Goal: Information Seeking & Learning: Learn about a topic

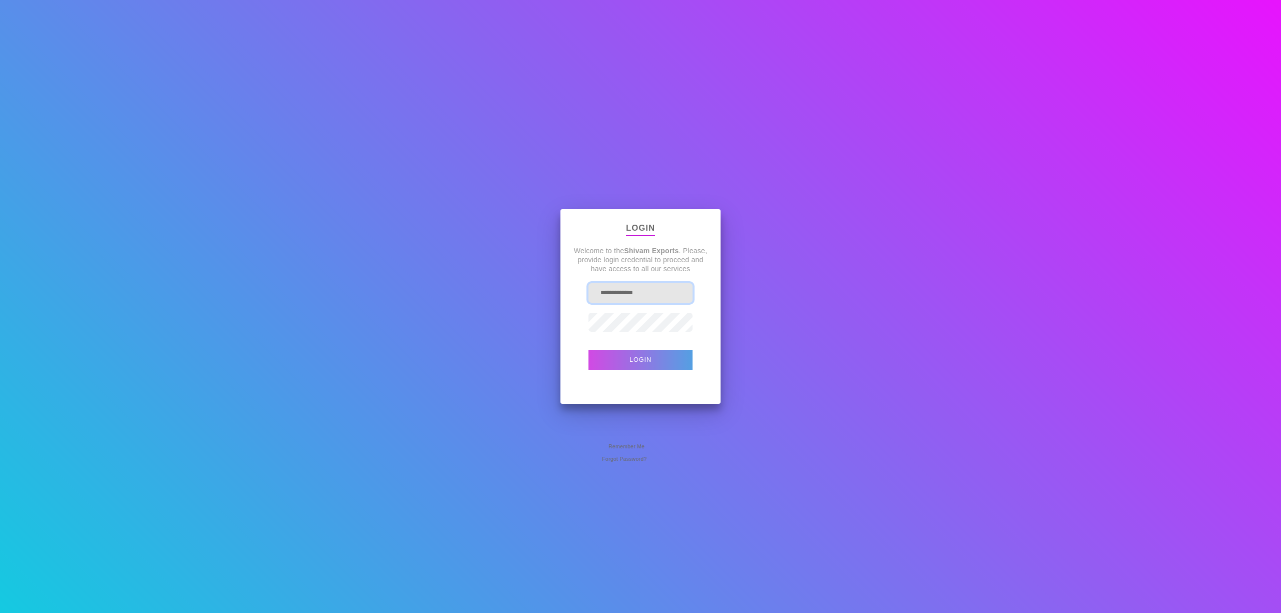
drag, startPoint x: 658, startPoint y: 300, endPoint x: 422, endPoint y: 286, distance: 236.5
click at [433, 291] on div "**********" at bounding box center [640, 306] width 1281 height 613
type input "**********"
click at [588, 350] on button "Login" at bounding box center [640, 360] width 104 height 20
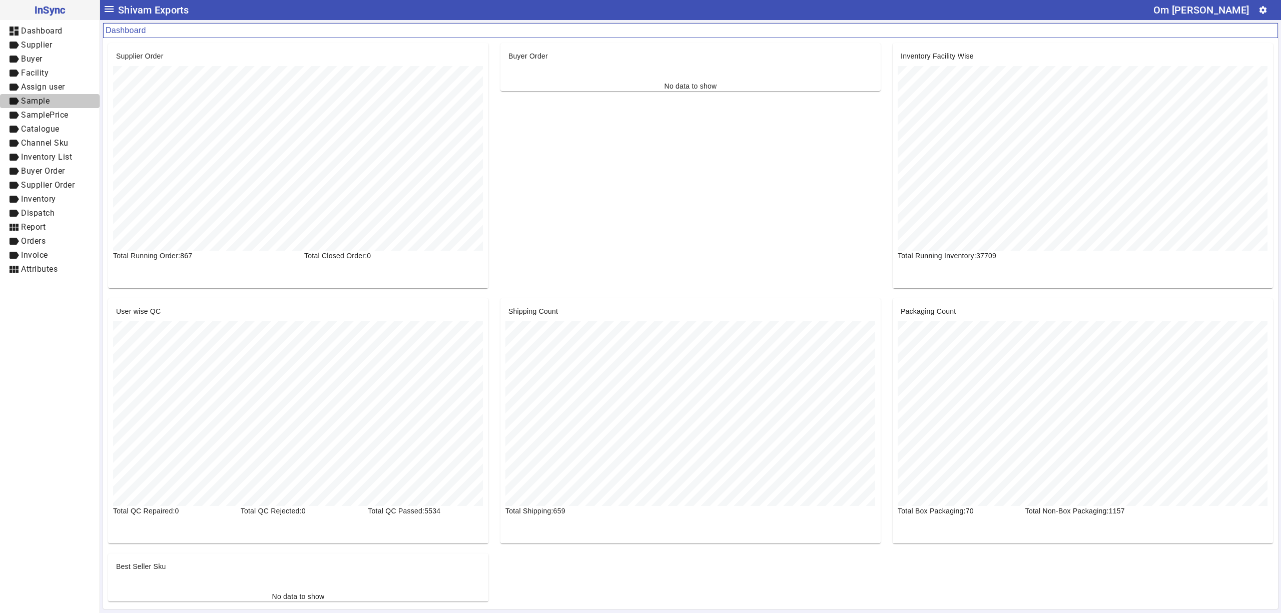
click at [38, 104] on span "Sample" at bounding box center [35, 101] width 29 height 10
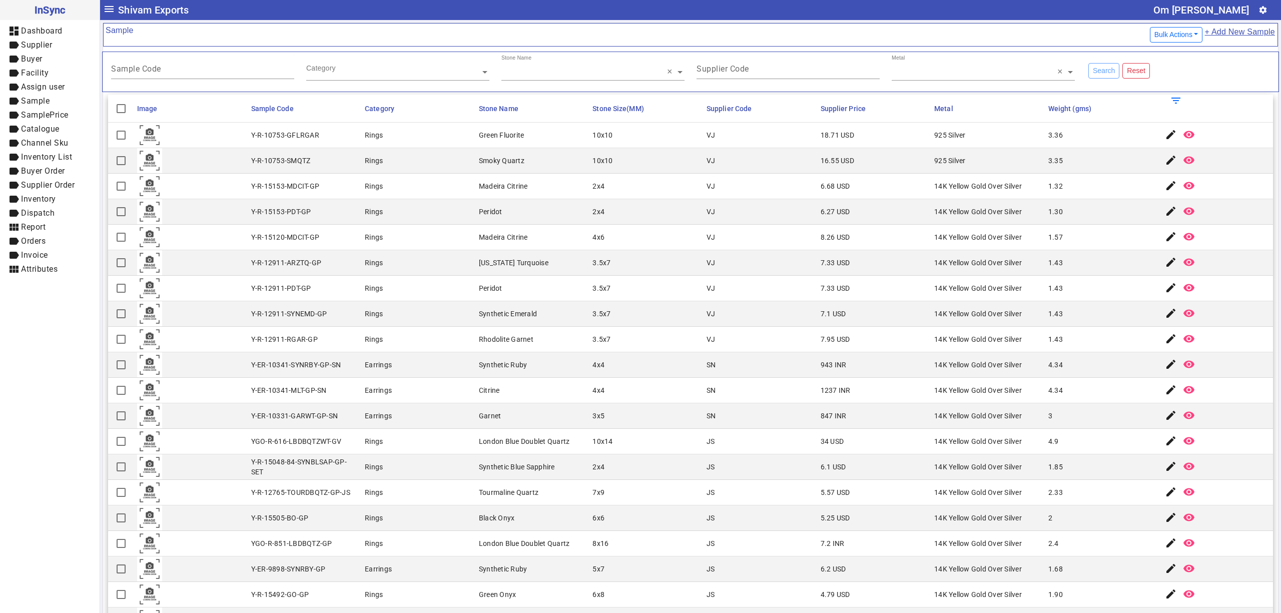
click at [829, 159] on div "16.55 USD" at bounding box center [837, 161] width 34 height 10
click at [729, 195] on mat-cell "VJ" at bounding box center [760, 187] width 114 height 26
drag, startPoint x: 1034, startPoint y: 377, endPoint x: 1035, endPoint y: 391, distance: 14.0
click at [1045, 377] on mat-cell "4.34" at bounding box center [1102, 365] width 114 height 26
click at [539, 479] on mat-cell "Synthetic Blue Sapphire" at bounding box center [533, 467] width 114 height 26
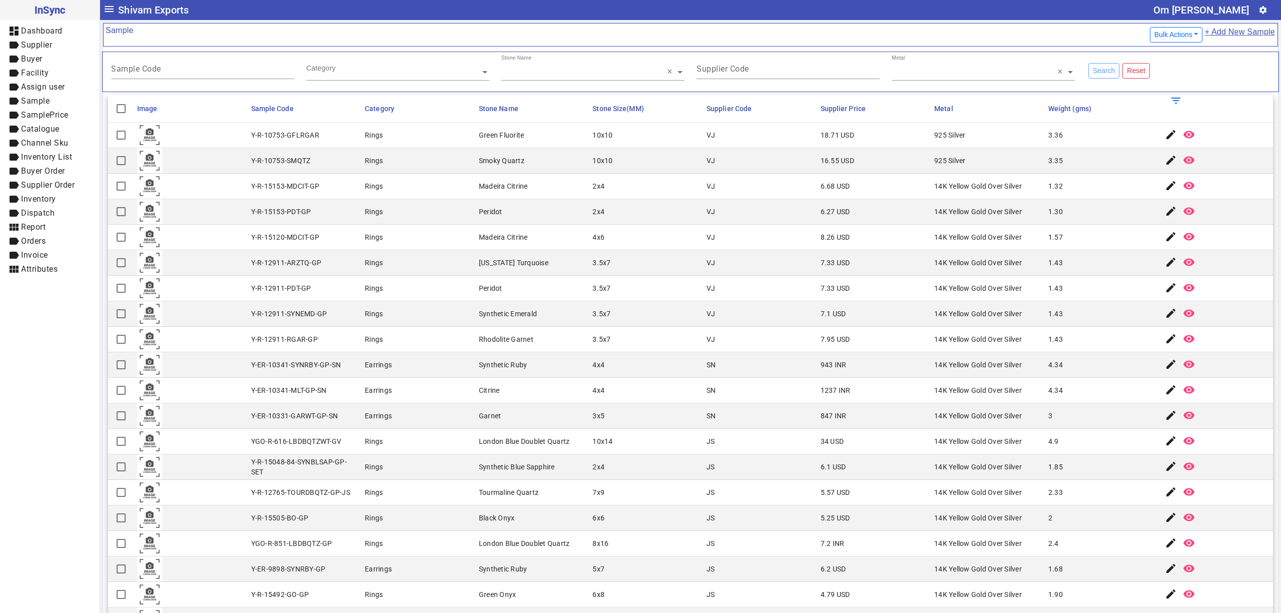
click at [497, 300] on mat-cell "Peridot" at bounding box center [533, 289] width 114 height 26
click at [754, 197] on mat-cell "VJ" at bounding box center [760, 187] width 114 height 26
click at [832, 222] on mat-cell "6.27 USD" at bounding box center [874, 212] width 114 height 26
click at [1027, 459] on mat-cell "14K Yellow Gold Over Silver" at bounding box center [988, 467] width 114 height 26
click at [680, 165] on mat-cell "10x10" at bounding box center [646, 161] width 114 height 26
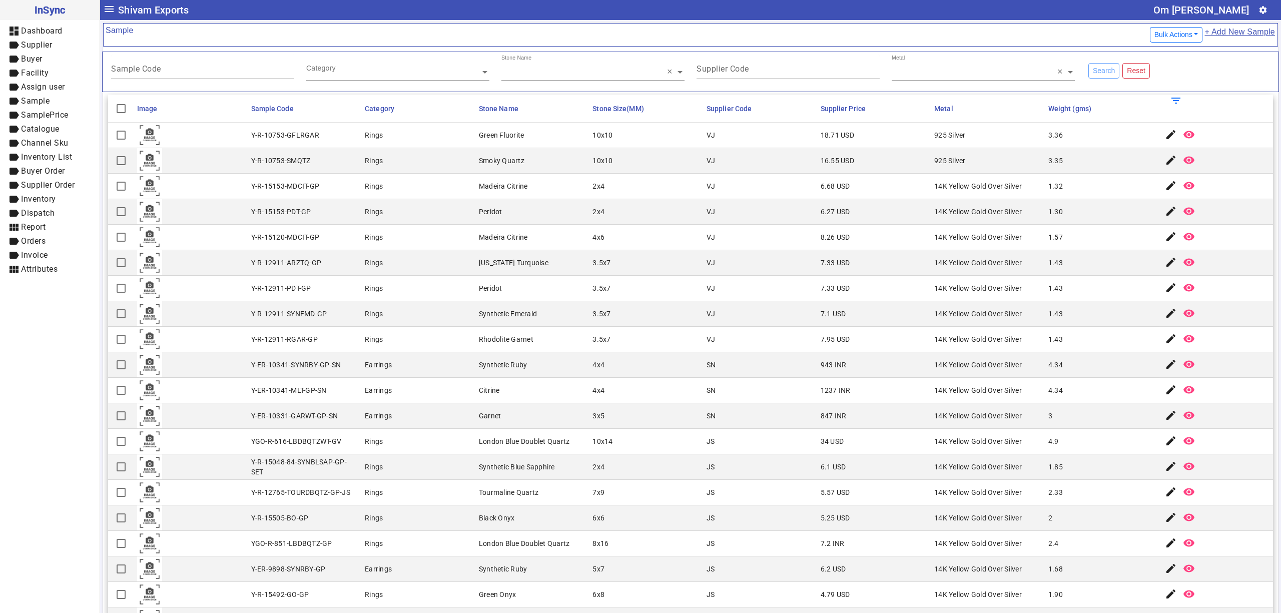
click at [643, 219] on mat-cell "2x4" at bounding box center [646, 212] width 114 height 26
drag, startPoint x: 716, startPoint y: 191, endPoint x: 681, endPoint y: 239, distance: 59.7
click at [716, 191] on mat-cell "VJ" at bounding box center [760, 187] width 114 height 26
click at [706, 569] on div "JS" at bounding box center [710, 569] width 9 height 10
click at [483, 449] on mat-cell "London Blue Doublet Quartz" at bounding box center [533, 442] width 114 height 26
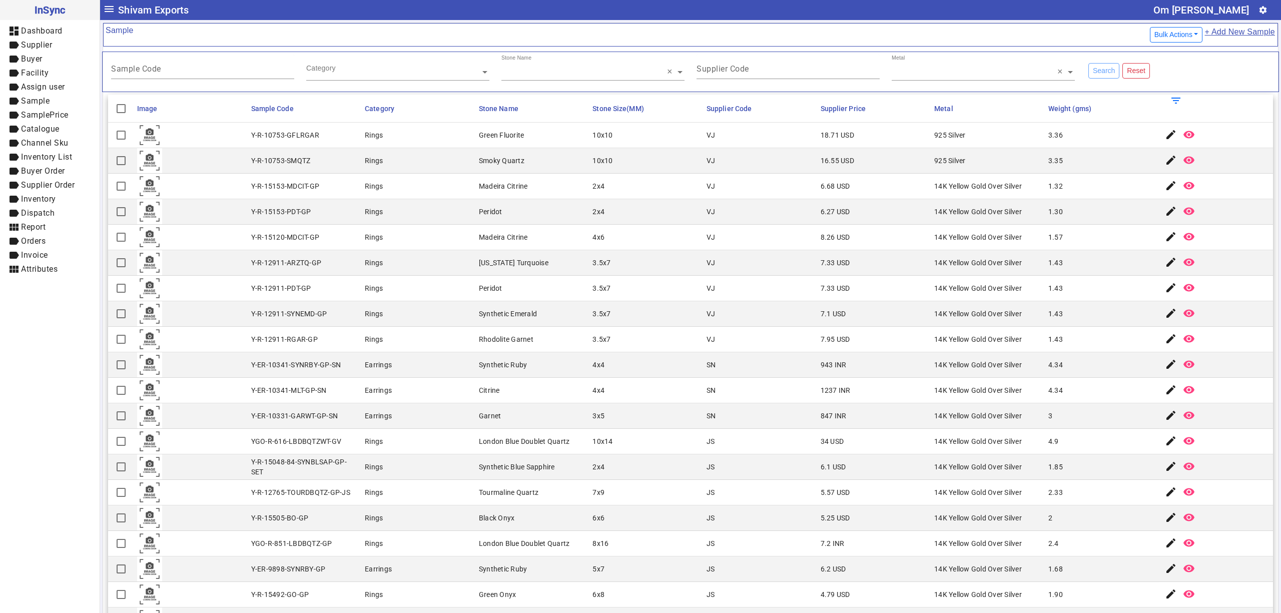
click at [707, 191] on mat-cell "VJ" at bounding box center [760, 187] width 114 height 26
click at [756, 223] on mat-cell "VJ" at bounding box center [760, 212] width 114 height 26
click at [433, 315] on mat-cell "Rings" at bounding box center [419, 314] width 114 height 26
click at [709, 203] on mat-cell "VJ" at bounding box center [760, 212] width 114 height 26
